Goal: Transaction & Acquisition: Purchase product/service

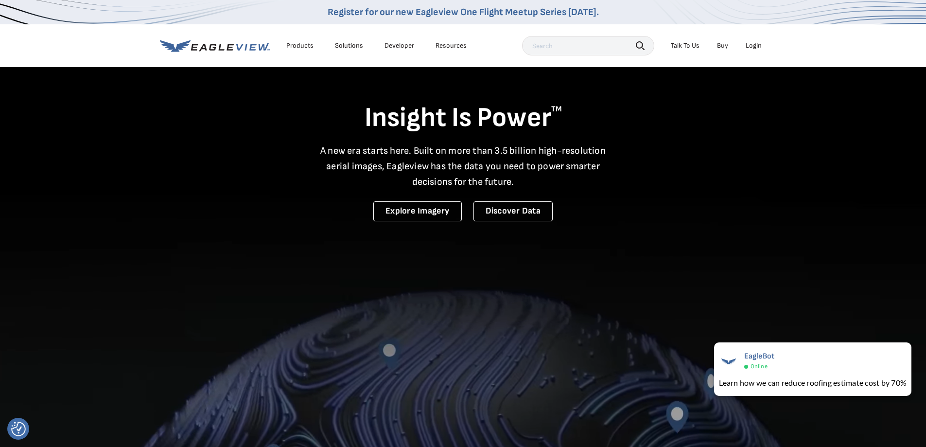
click at [762, 47] on div "Login" at bounding box center [754, 45] width 16 height 9
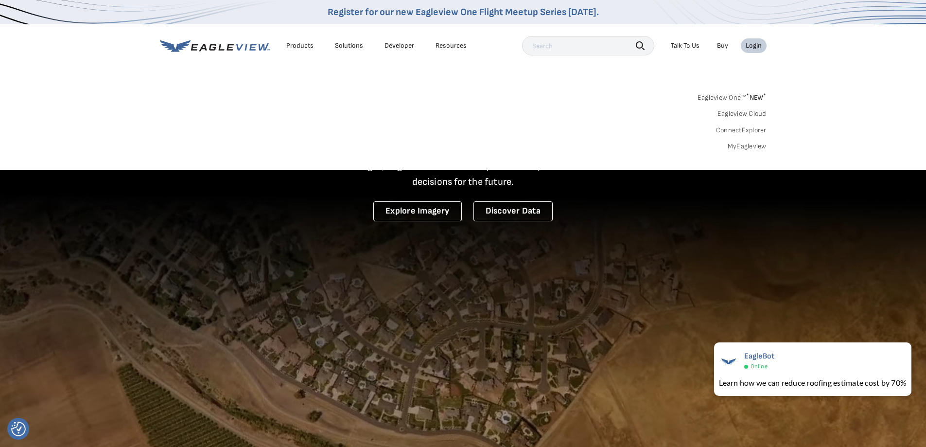
click at [748, 150] on link "MyEagleview" at bounding box center [747, 146] width 39 height 9
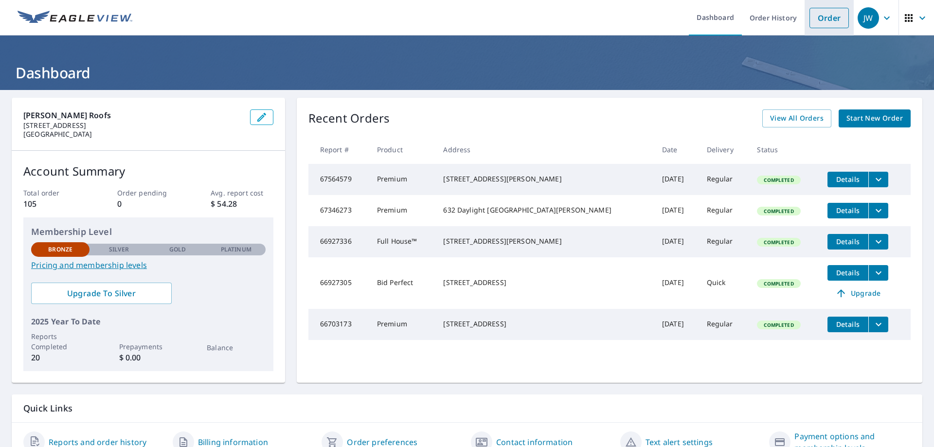
click at [830, 18] on link "Order" at bounding box center [828, 18] width 39 height 20
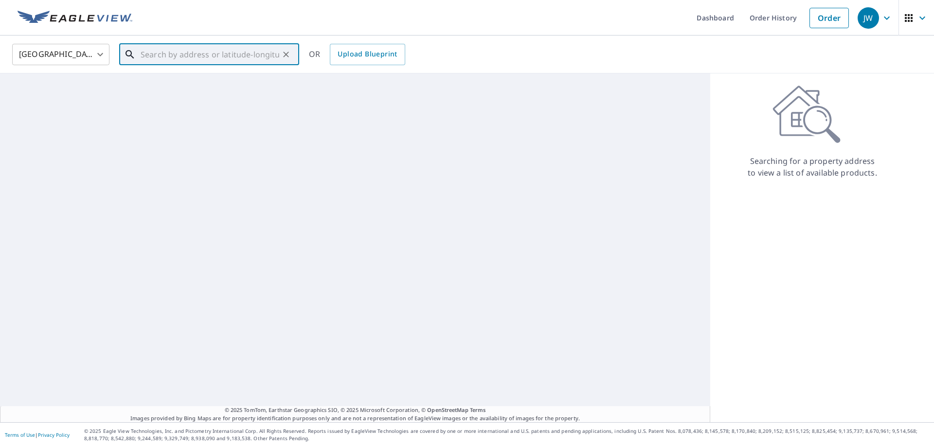
click at [246, 62] on input "text" at bounding box center [210, 54] width 139 height 27
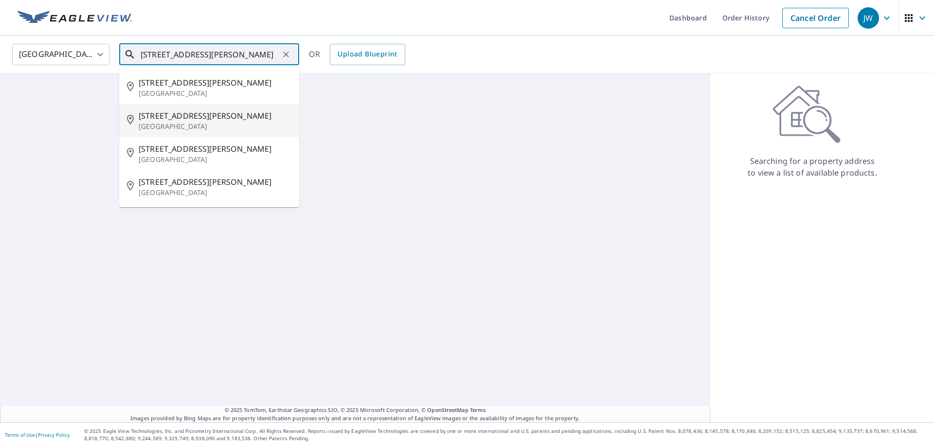
click at [210, 117] on span "412 Heather Ln" at bounding box center [215, 116] width 153 height 12
type input "412 Heather Ln Hurst, TX 76054"
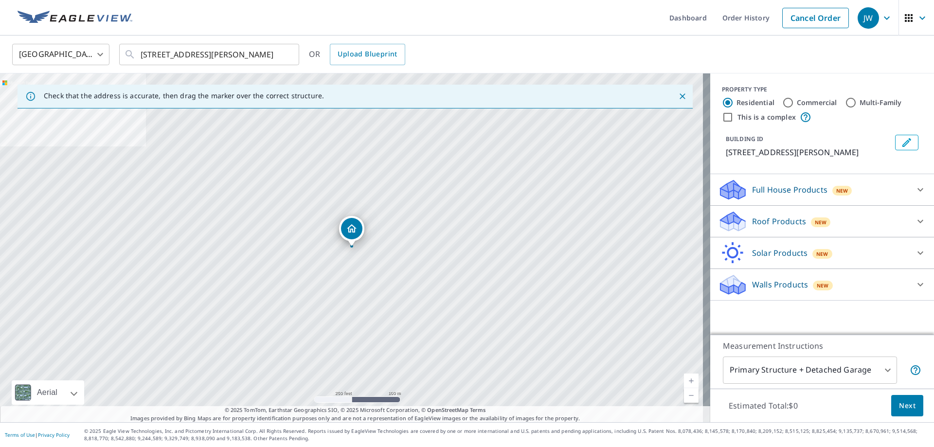
click at [776, 231] on div "Roof Products New" at bounding box center [813, 221] width 191 height 23
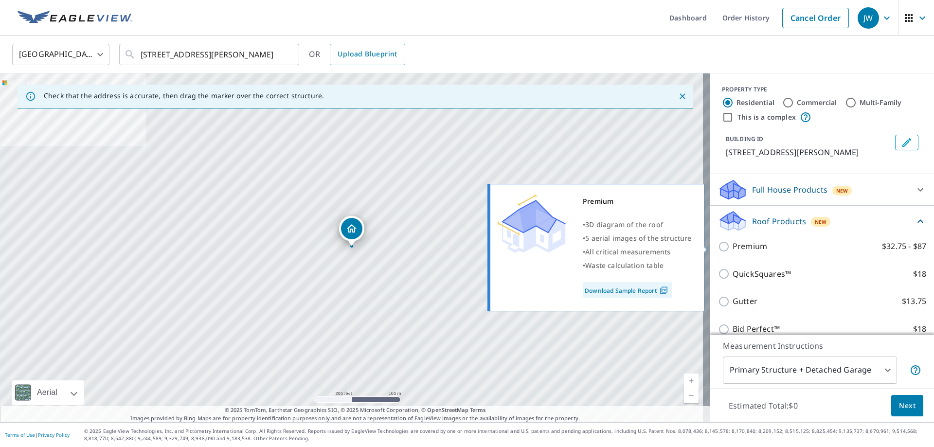
click at [732, 244] on p "Premium" at bounding box center [749, 246] width 35 height 12
click at [731, 244] on input "Premium $32.75 - $87" at bounding box center [725, 247] width 15 height 12
checkbox input "true"
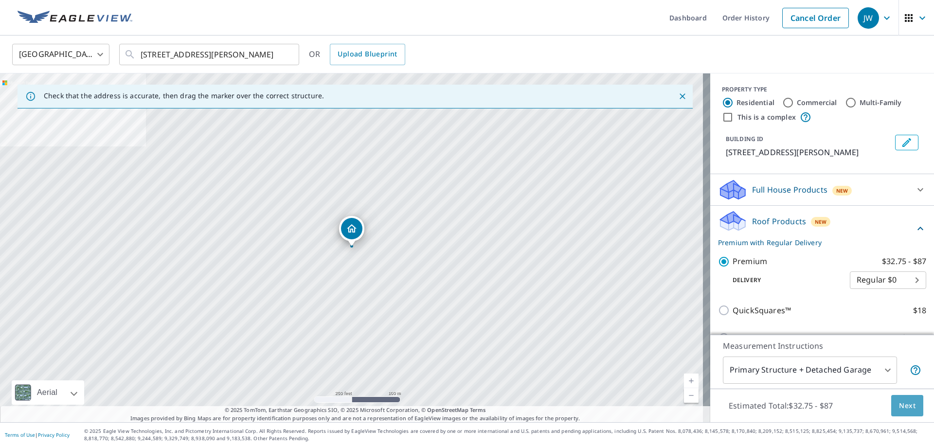
click at [902, 408] on span "Next" at bounding box center [907, 406] width 17 height 12
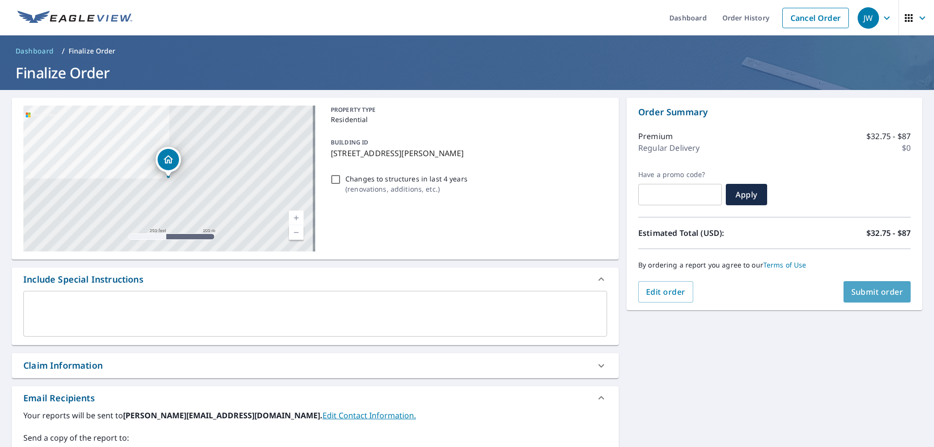
click at [883, 292] on span "Submit order" at bounding box center [877, 291] width 52 height 11
